Goal: Task Accomplishment & Management: Manage account settings

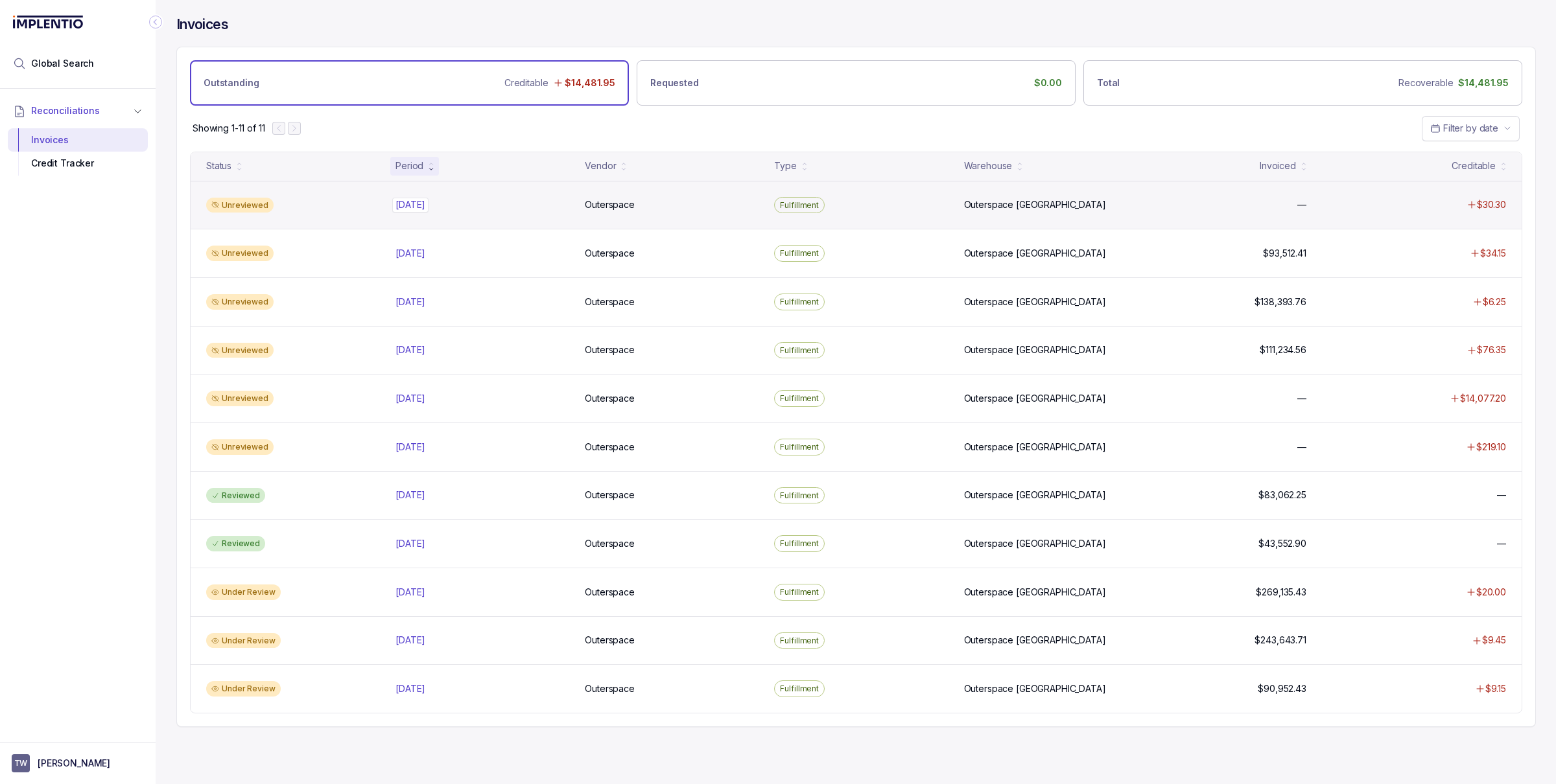
click at [403, 208] on p "[DATE]" at bounding box center [409, 205] width 36 height 14
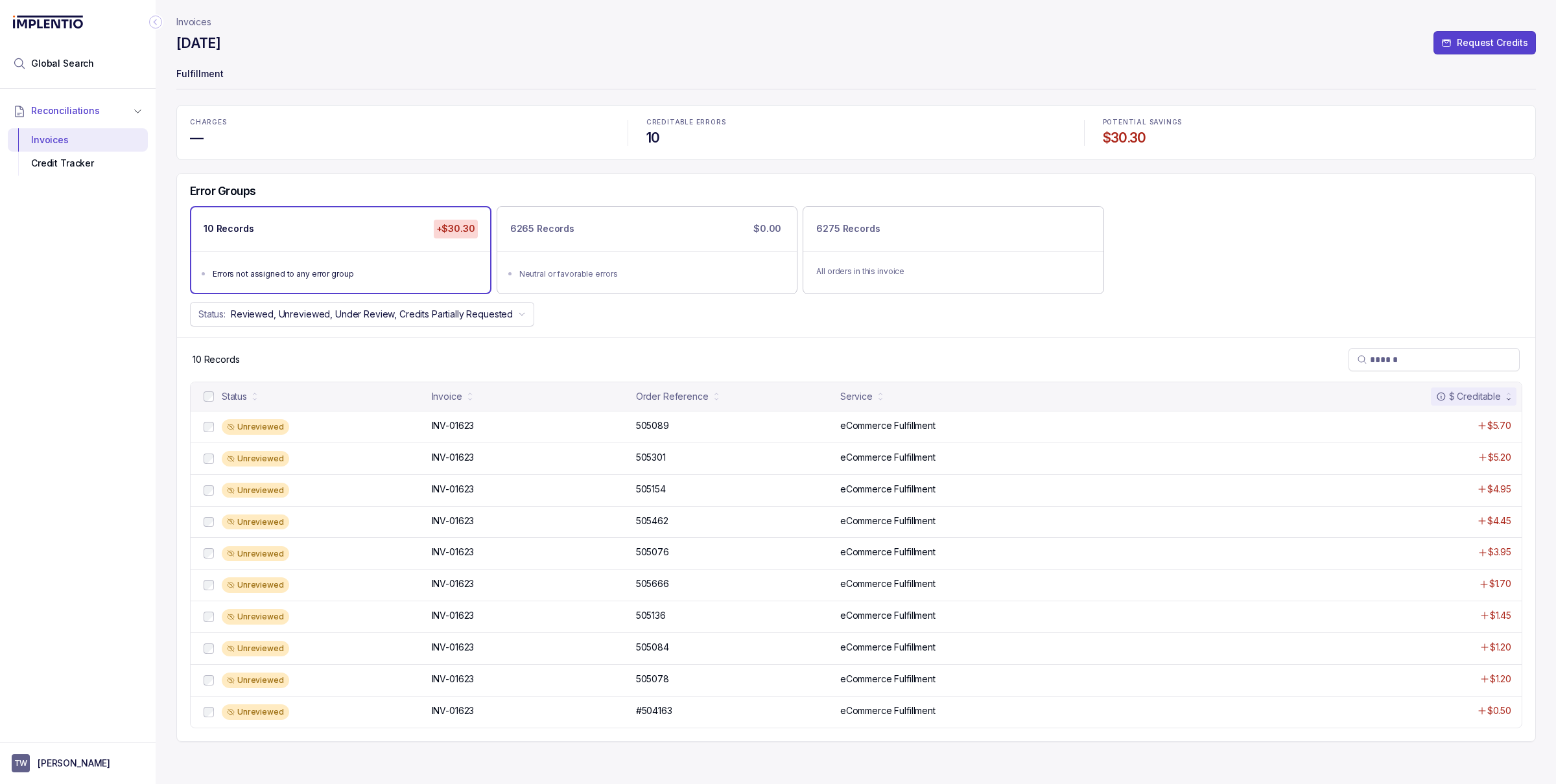
drag, startPoint x: 188, startPoint y: 42, endPoint x: 290, endPoint y: 42, distance: 102.0
click at [290, 42] on div "[DATE] Request Credits" at bounding box center [856, 45] width 1360 height 23
click at [191, 22] on p "Invoices" at bounding box center [194, 22] width 35 height 13
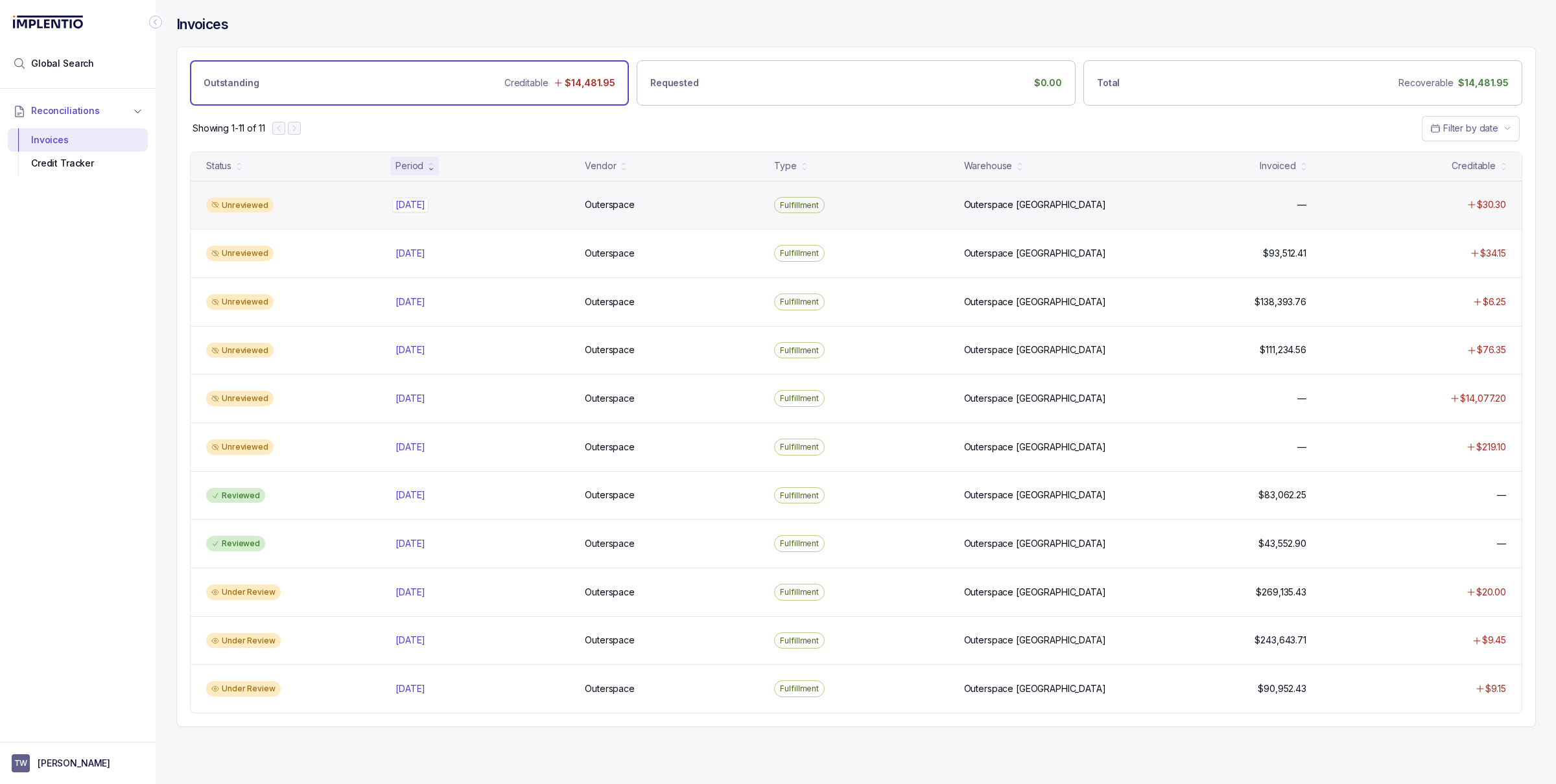
click at [423, 207] on p "[DATE]" at bounding box center [409, 205] width 36 height 14
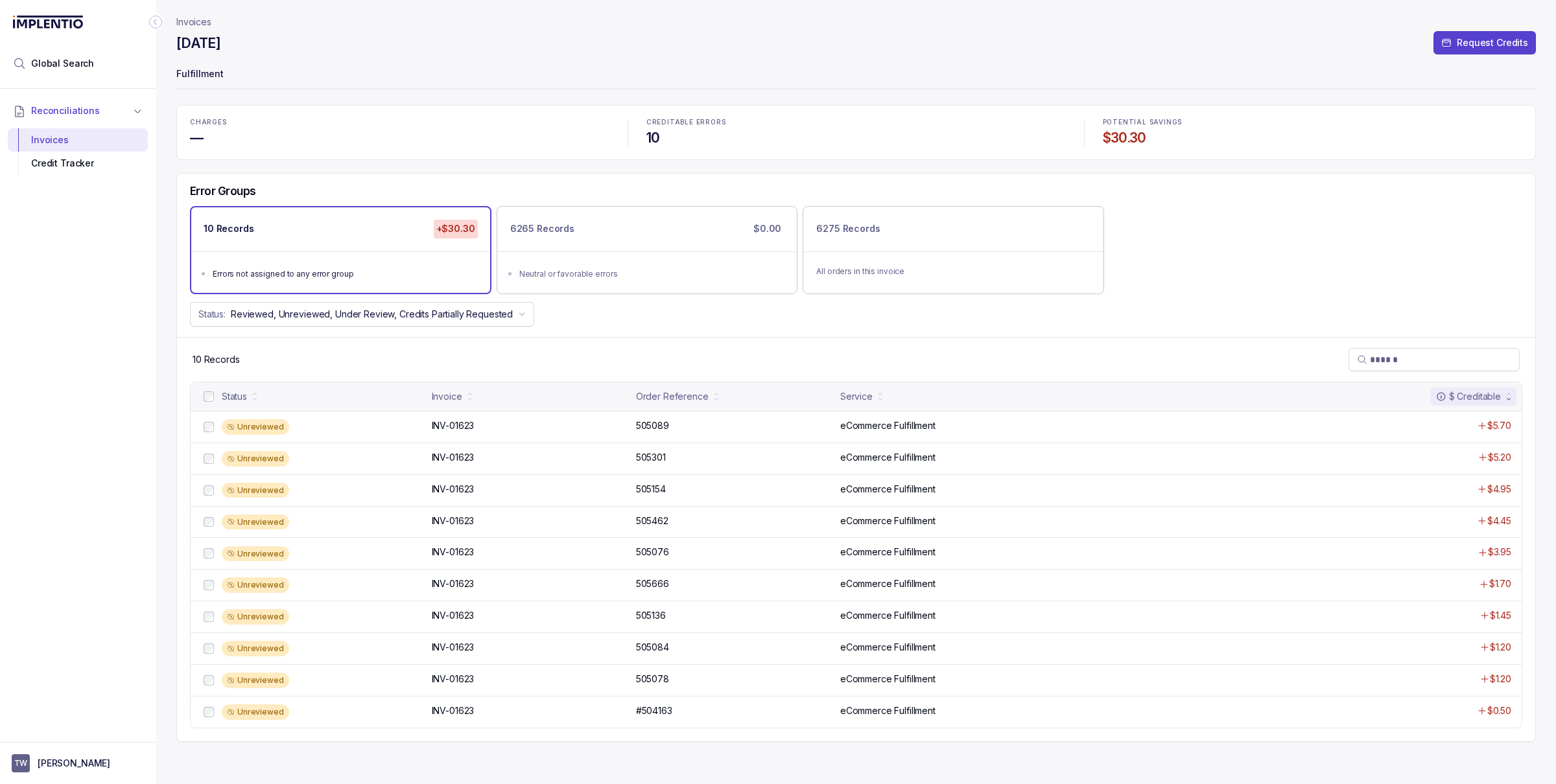
click at [195, 21] on p "Invoices" at bounding box center [194, 22] width 35 height 13
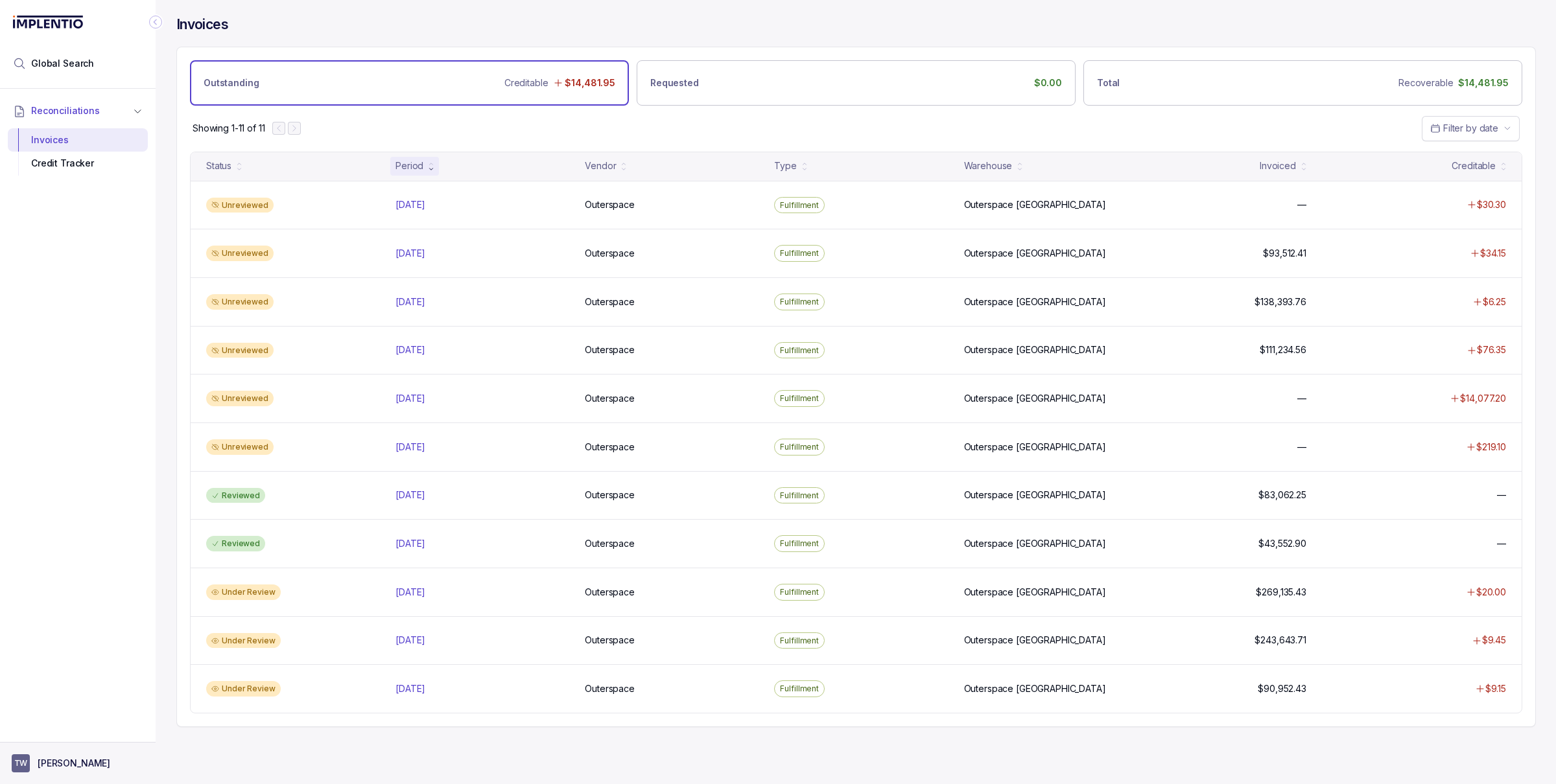
click at [71, 750] on aside "TW [PERSON_NAME]" at bounding box center [78, 762] width 155 height 42
click at [51, 758] on p "[PERSON_NAME]" at bounding box center [74, 763] width 73 height 13
click at [59, 725] on li "Logout" at bounding box center [79, 735] width 134 height 21
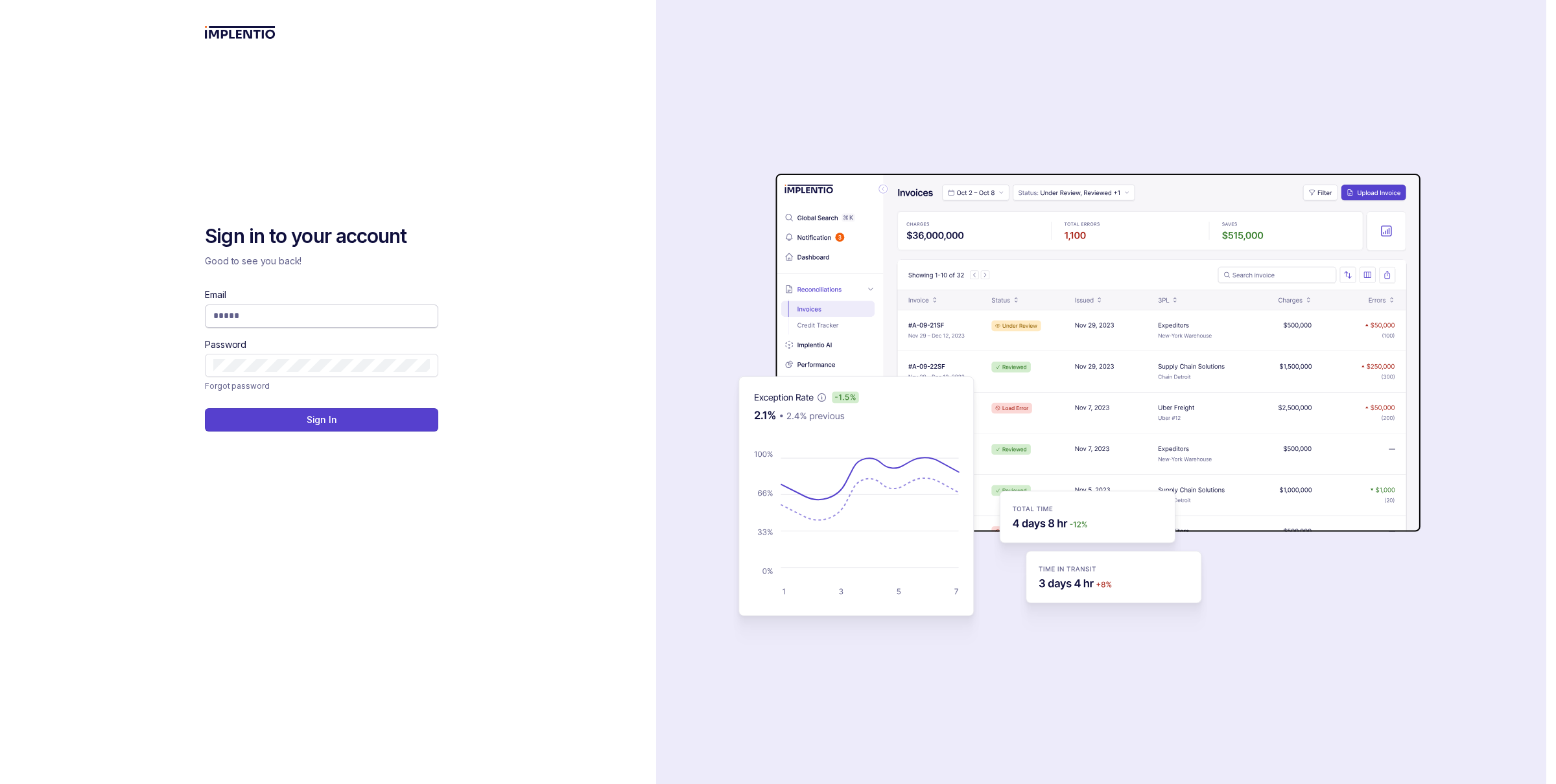
click at [402, 311] on input "Email" at bounding box center [321, 316] width 216 height 13
click at [364, 308] on span at bounding box center [321, 316] width 233 height 23
click at [334, 309] on input "Email" at bounding box center [321, 316] width 216 height 13
type input "**********"
